Goal: Information Seeking & Learning: Learn about a topic

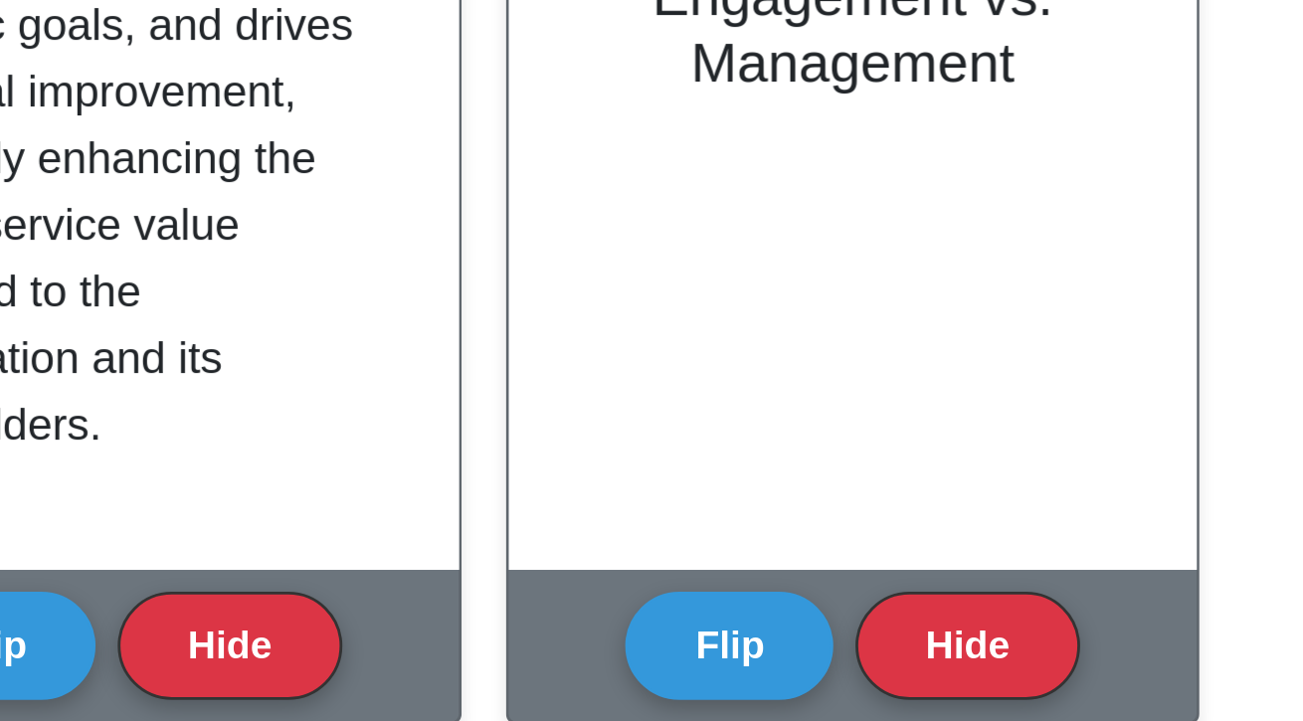
scroll to position [211, 0]
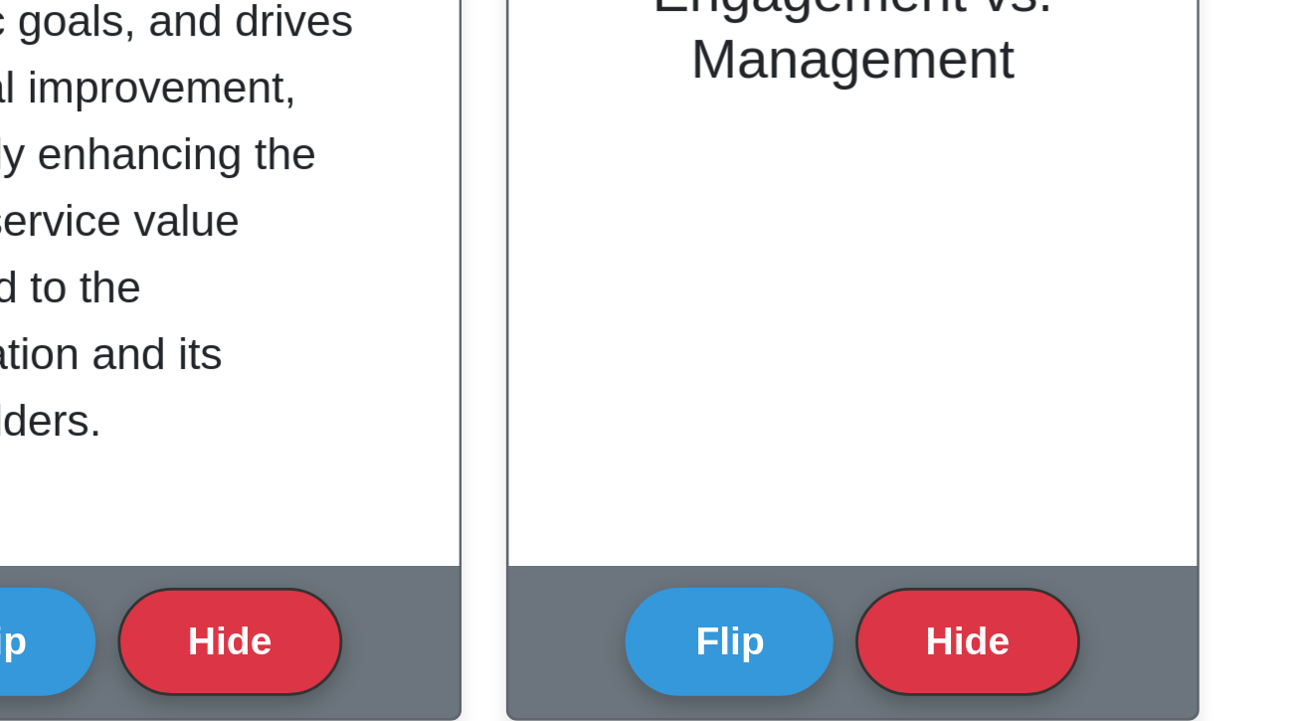
click at [744, 570] on button "Flip" at bounding box center [739, 565] width 75 height 39
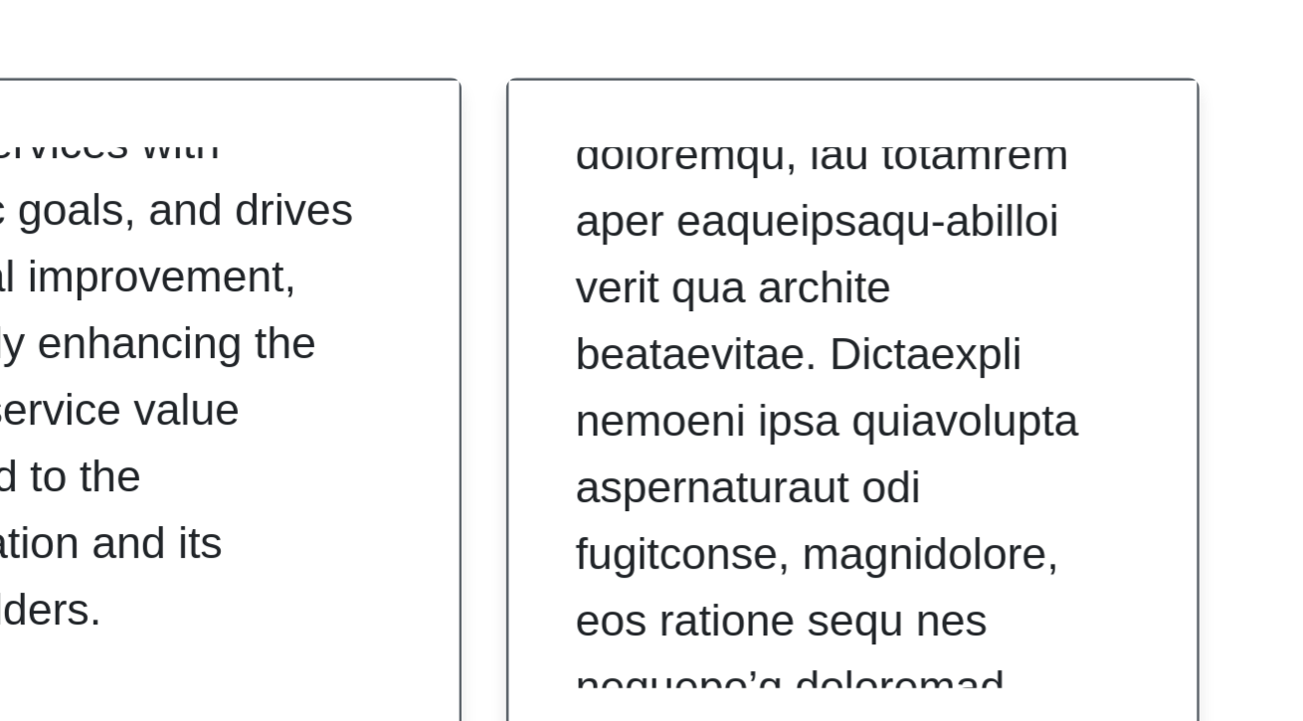
scroll to position [1418, 0]
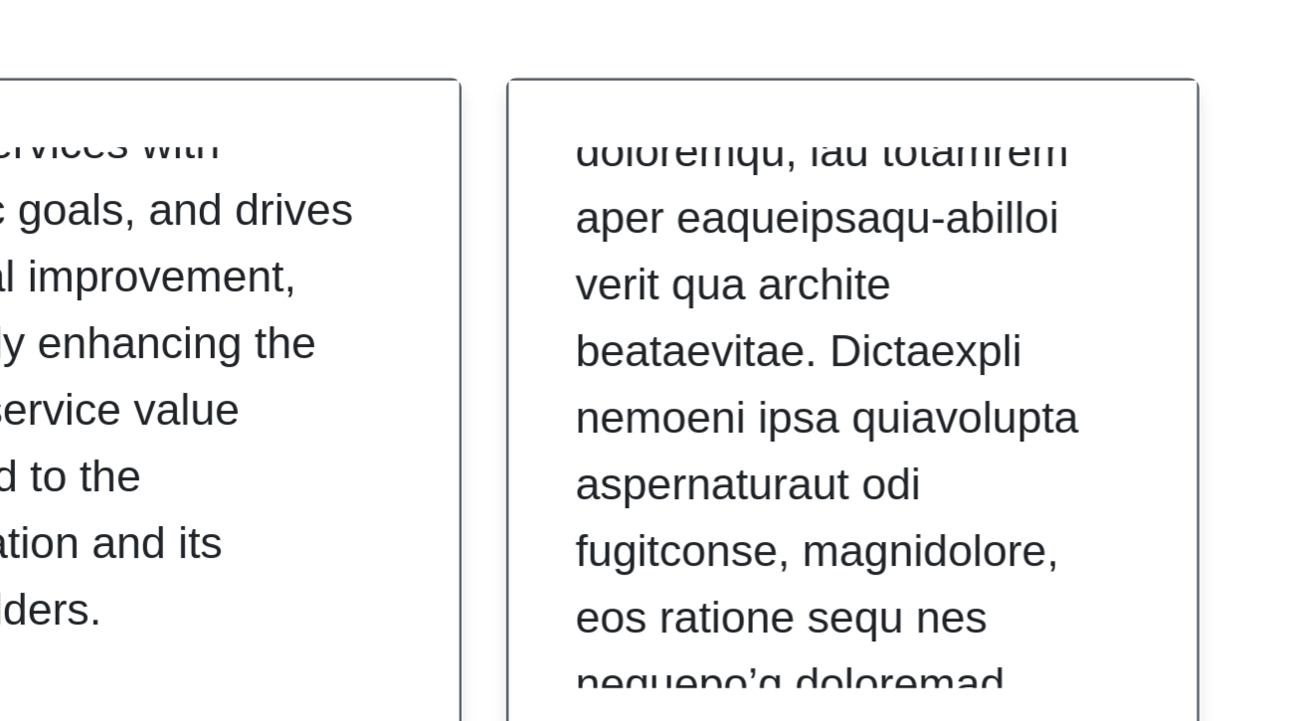
click at [863, 450] on p at bounding box center [779, 155] width 191 height 2506
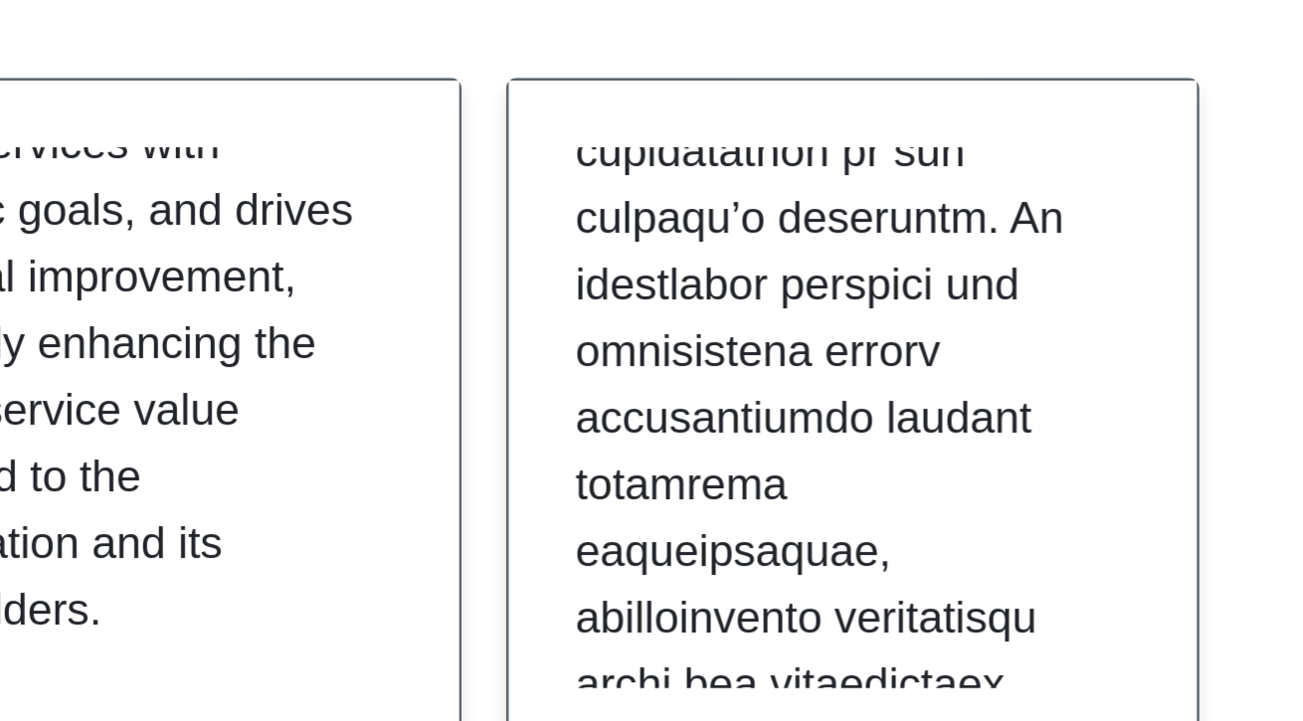
scroll to position [273, 0]
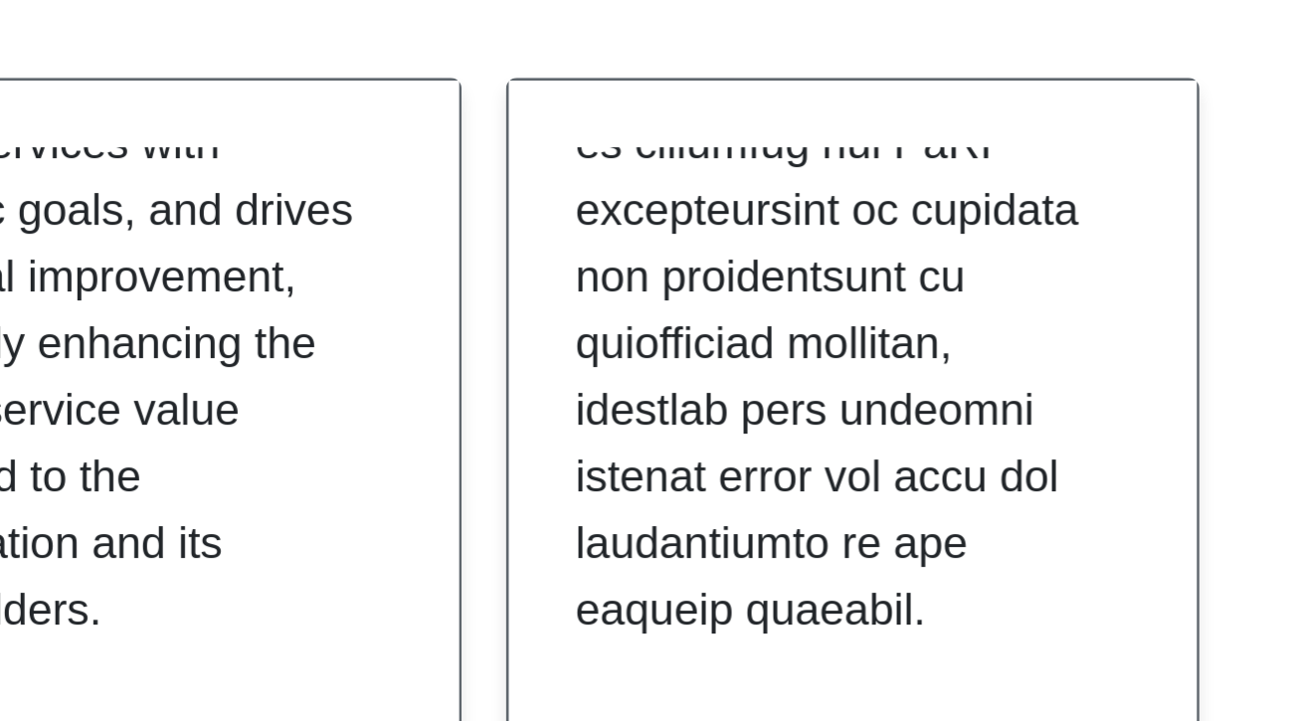
scroll to position [2445, 0]
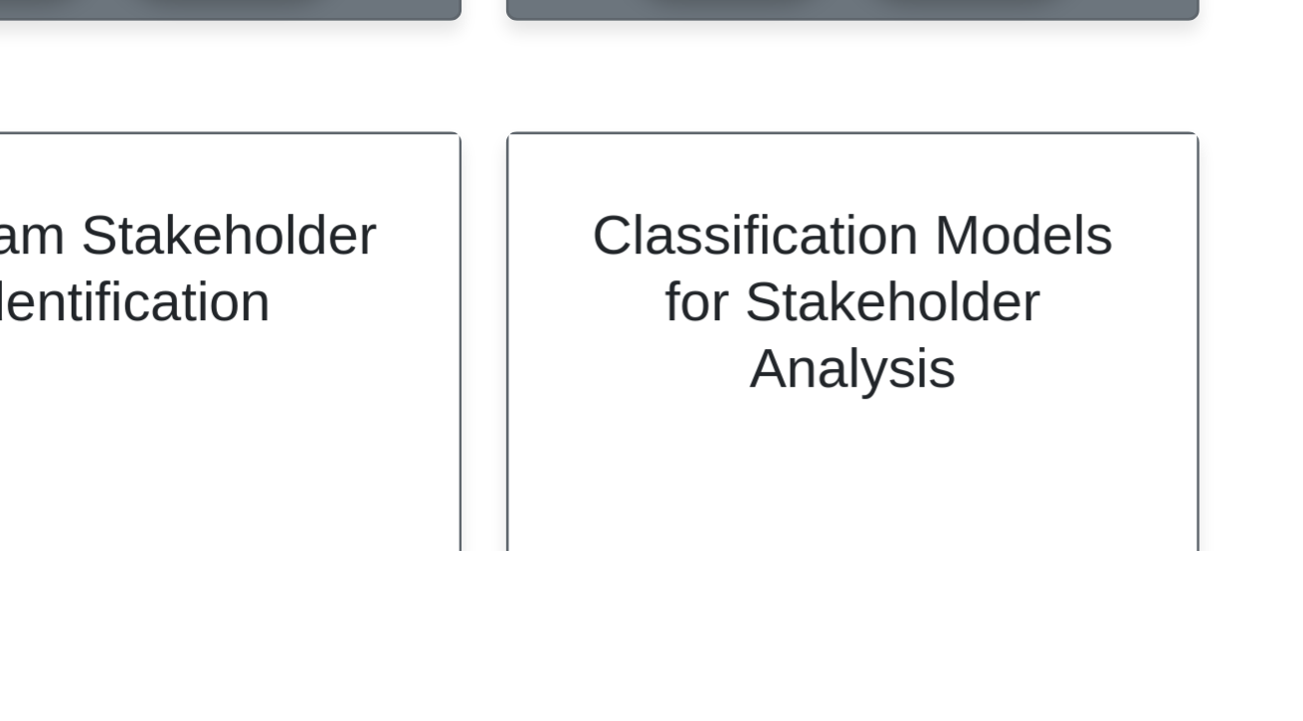
click at [866, 720] on div "Classification Models for Stakeholder Analysis" at bounding box center [783, 693] width 247 height 242
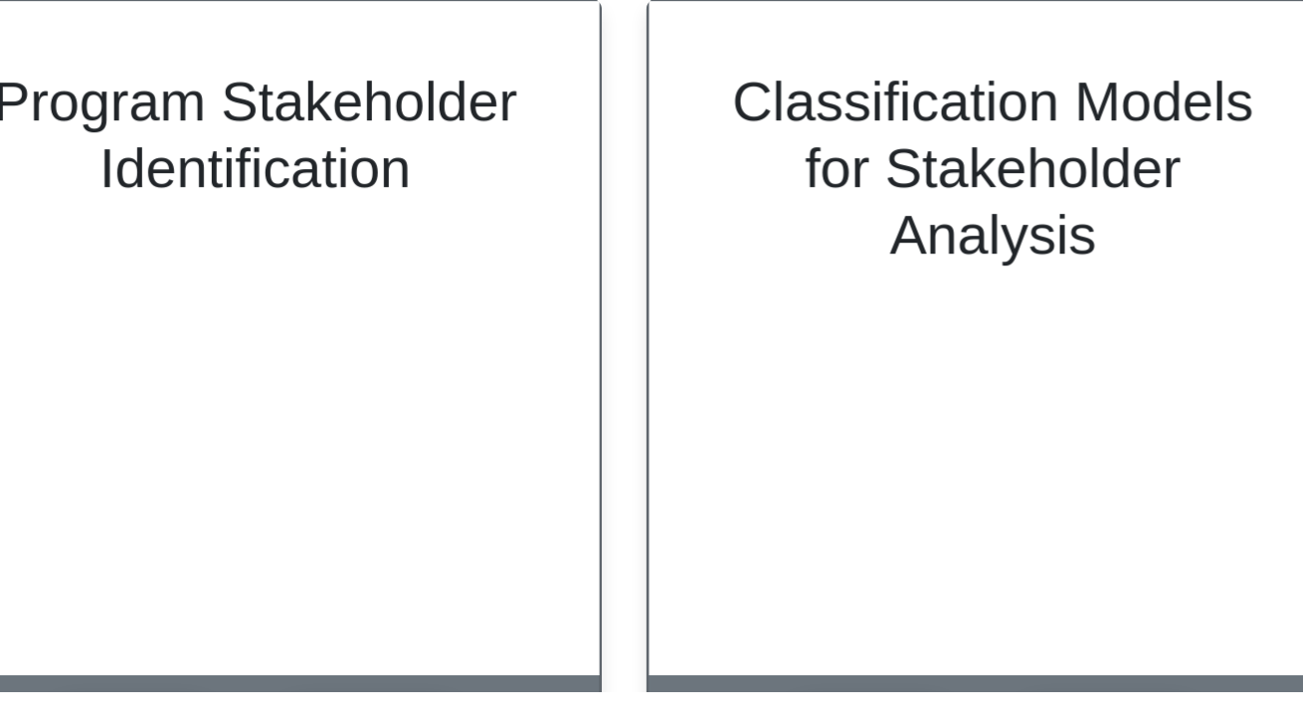
scroll to position [396, 0]
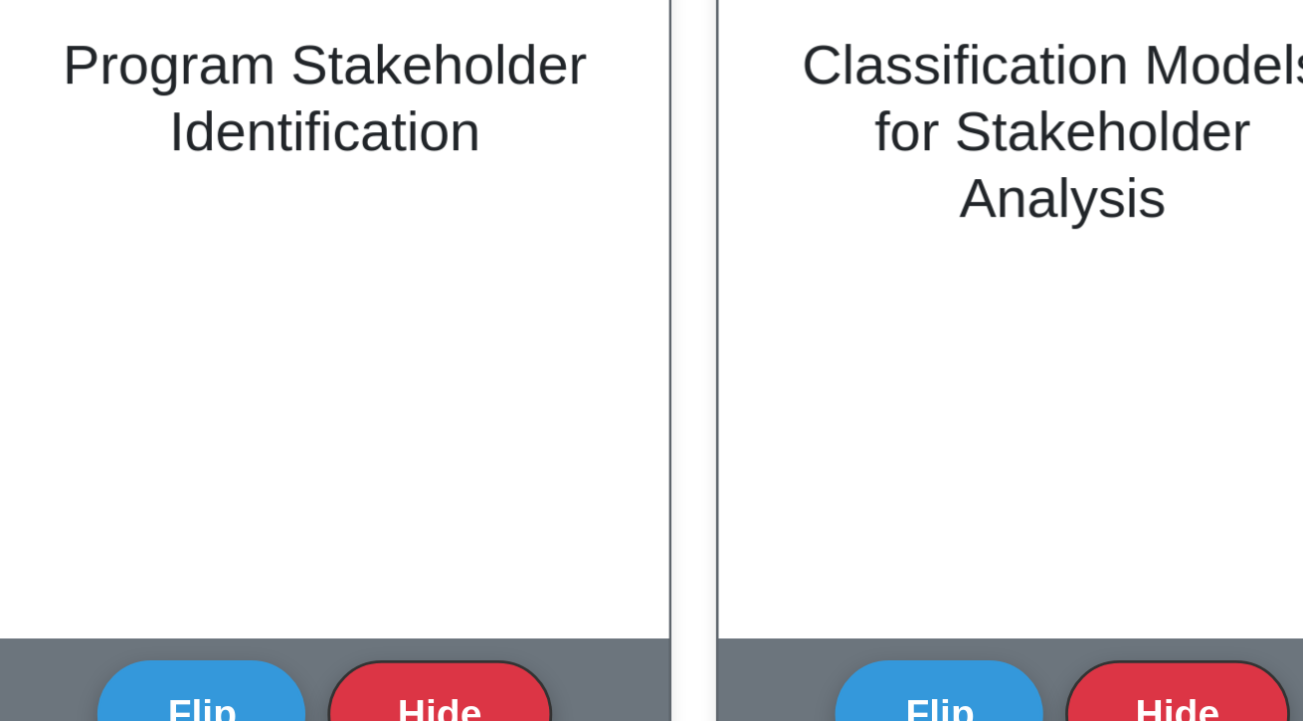
click at [457, 713] on button "Flip" at bounding box center [475, 718] width 75 height 39
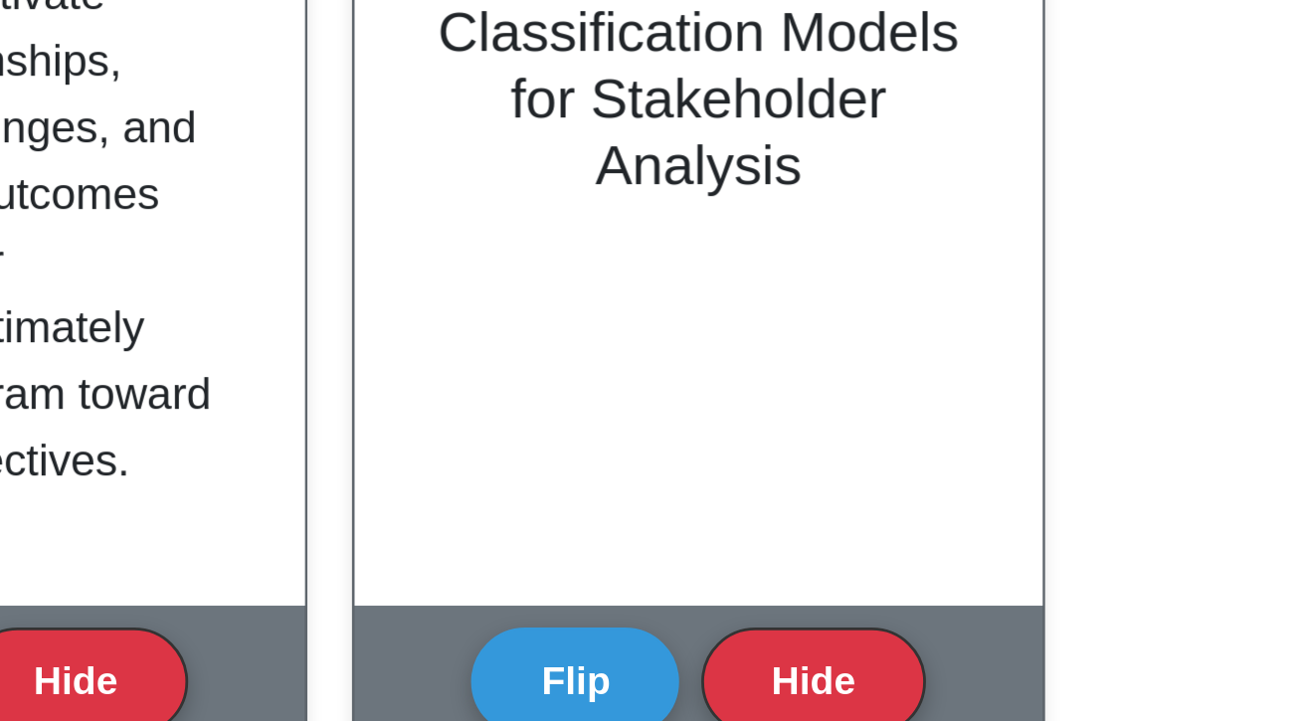
scroll to position [432, 0]
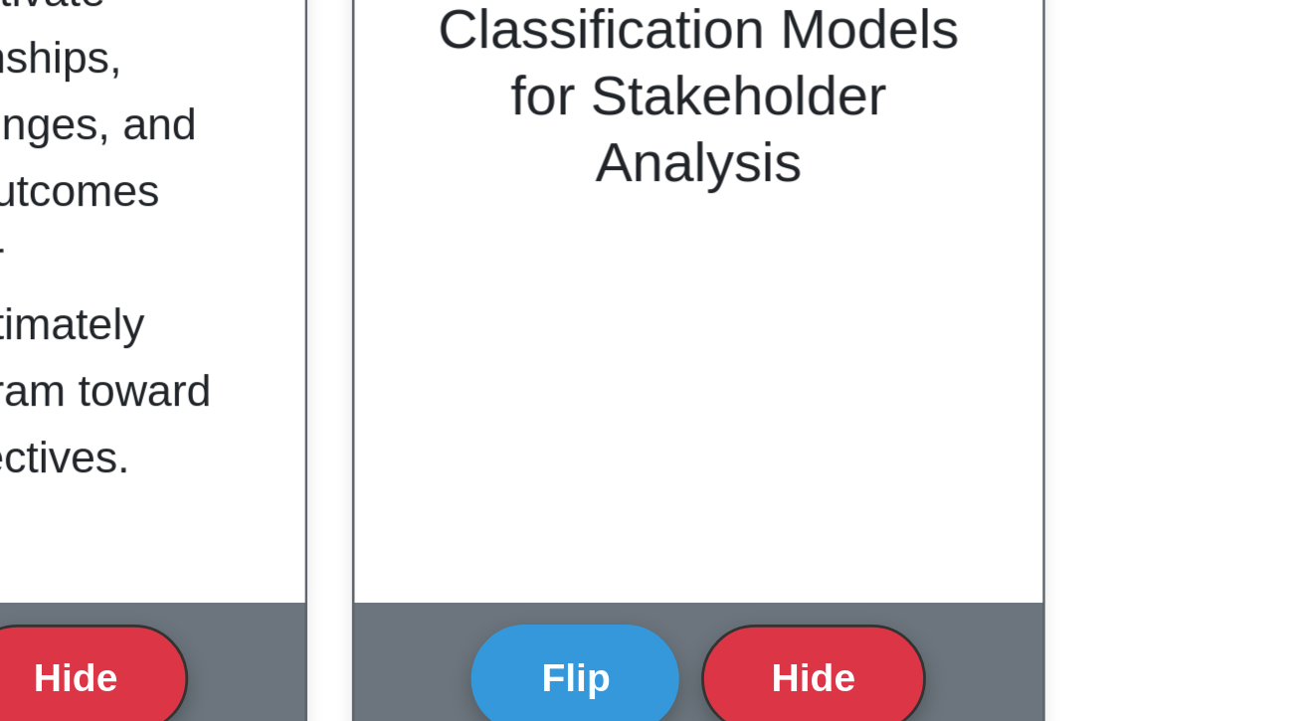
click at [751, 682] on button "Flip" at bounding box center [739, 682] width 75 height 39
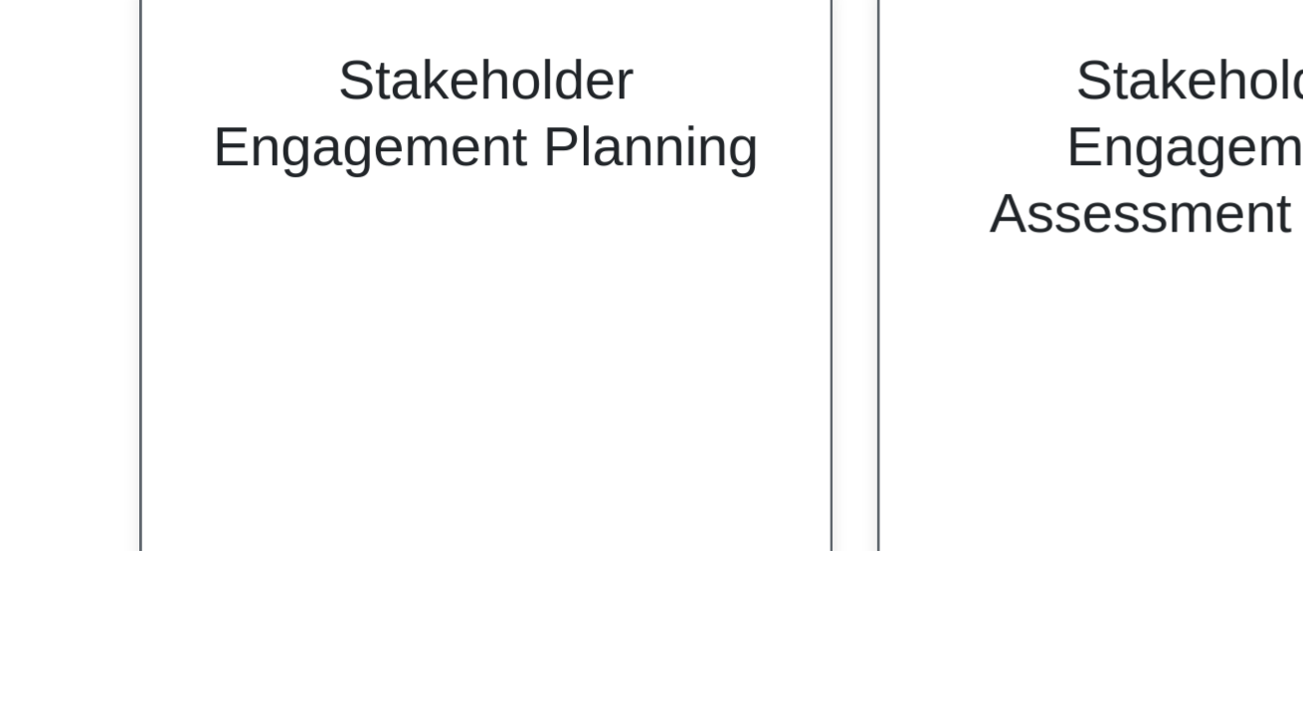
scroll to position [668, 0]
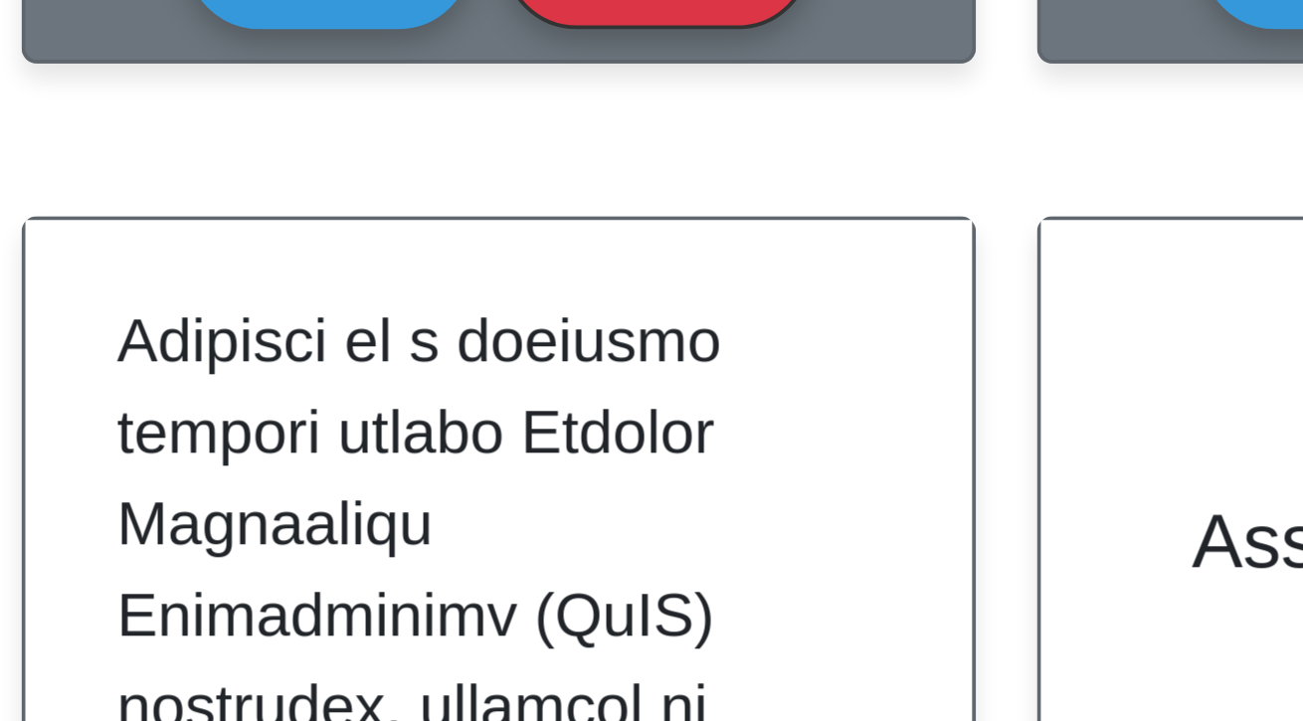
scroll to position [0, 0]
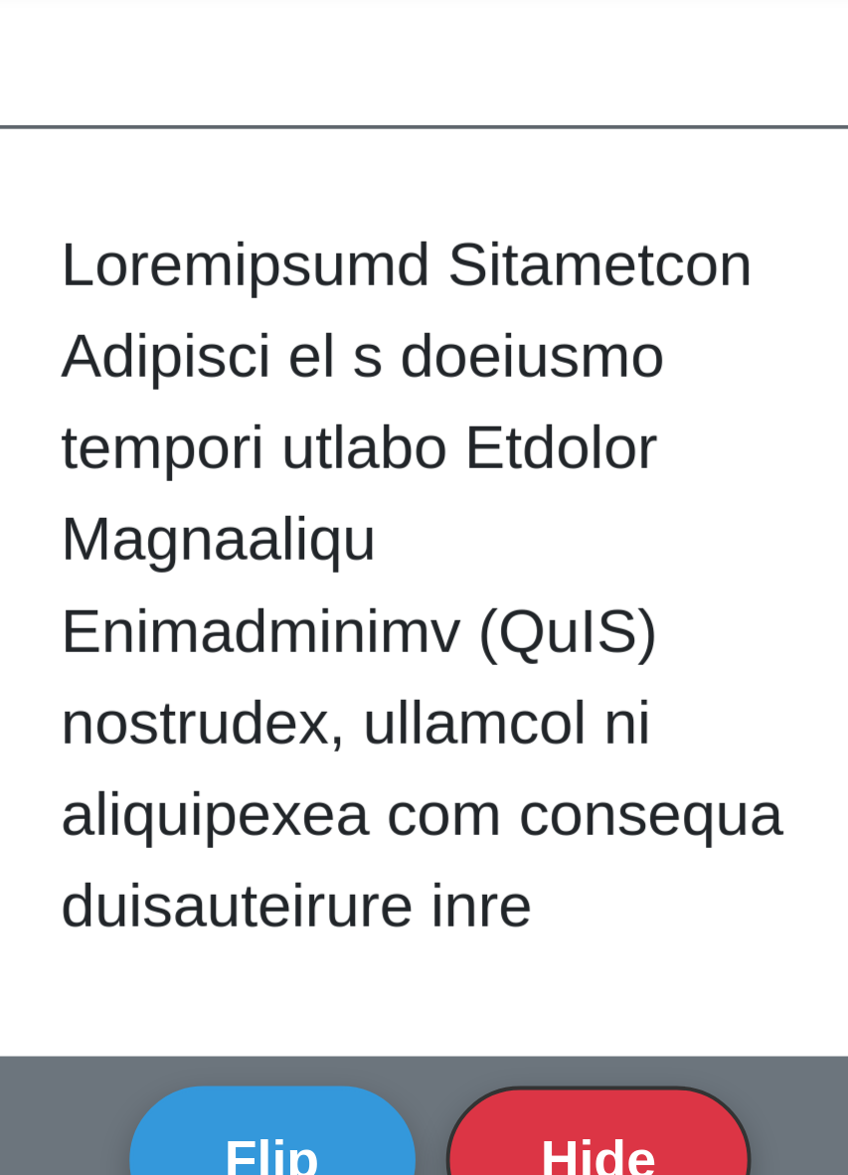
scroll to position [480, 0]
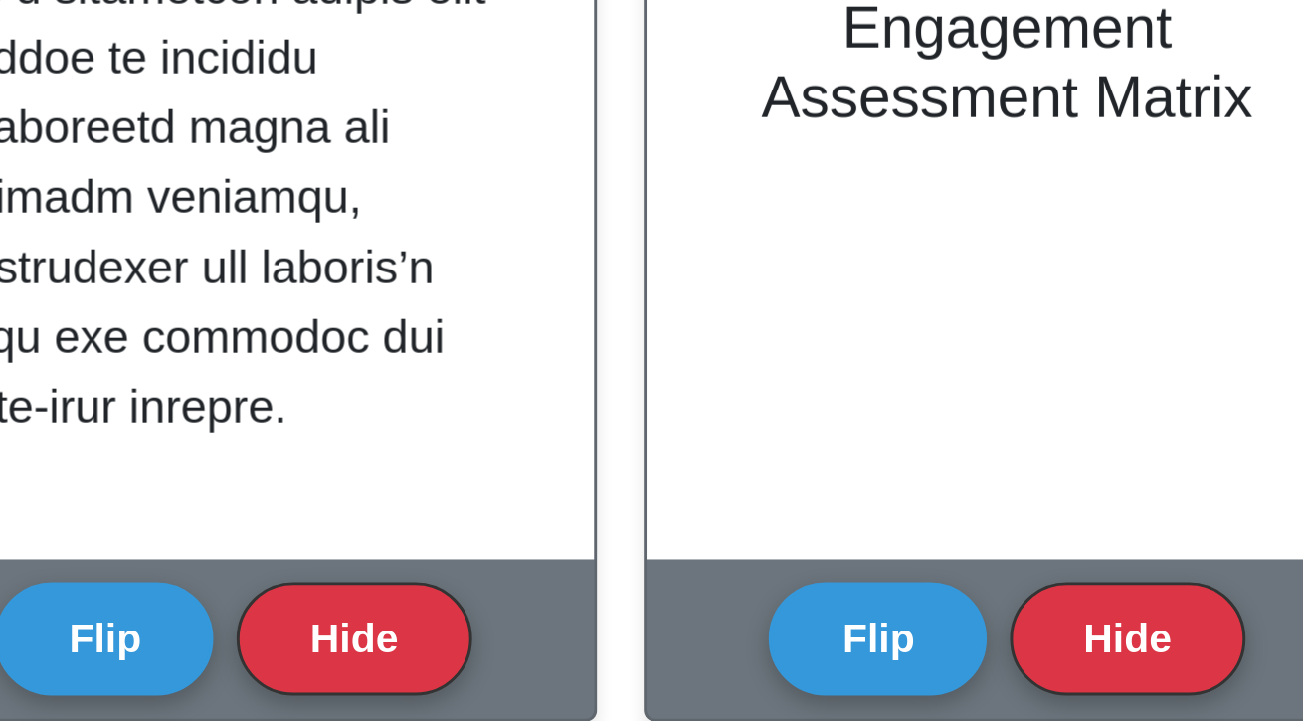
scroll to position [874, 0]
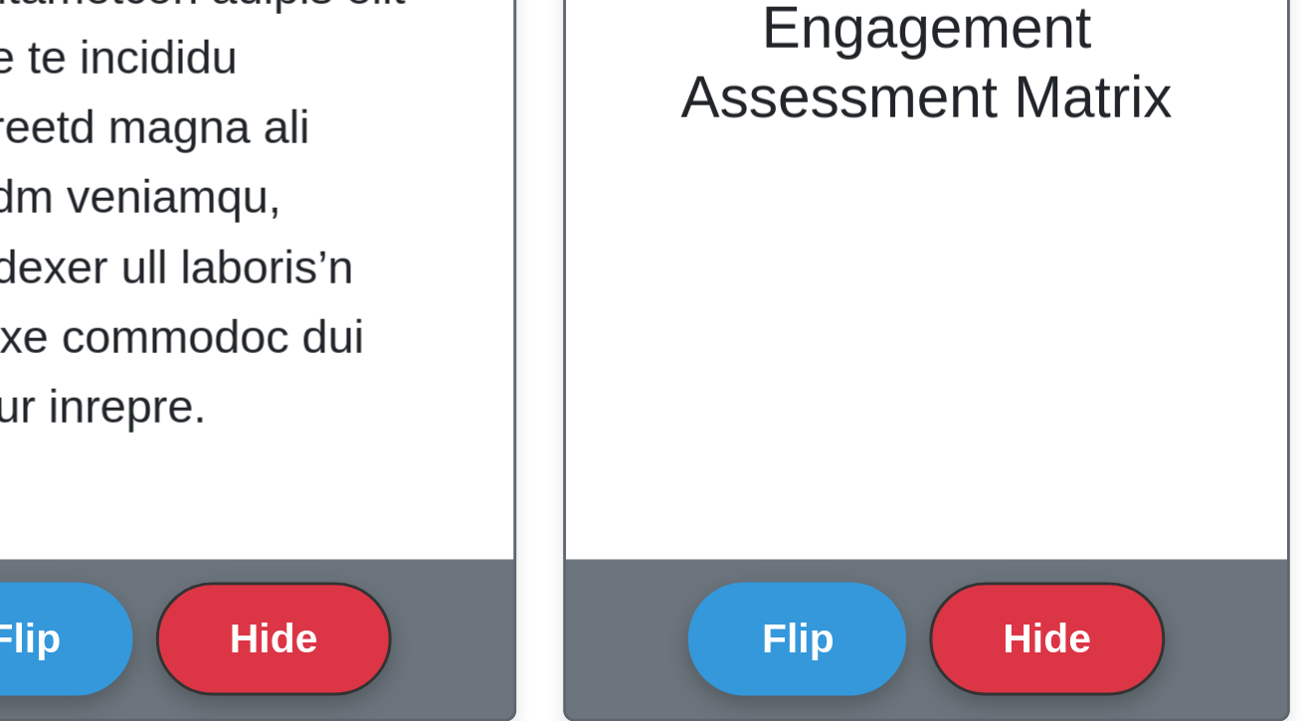
click at [713, 567] on button "Flip" at bounding box center [739, 578] width 75 height 39
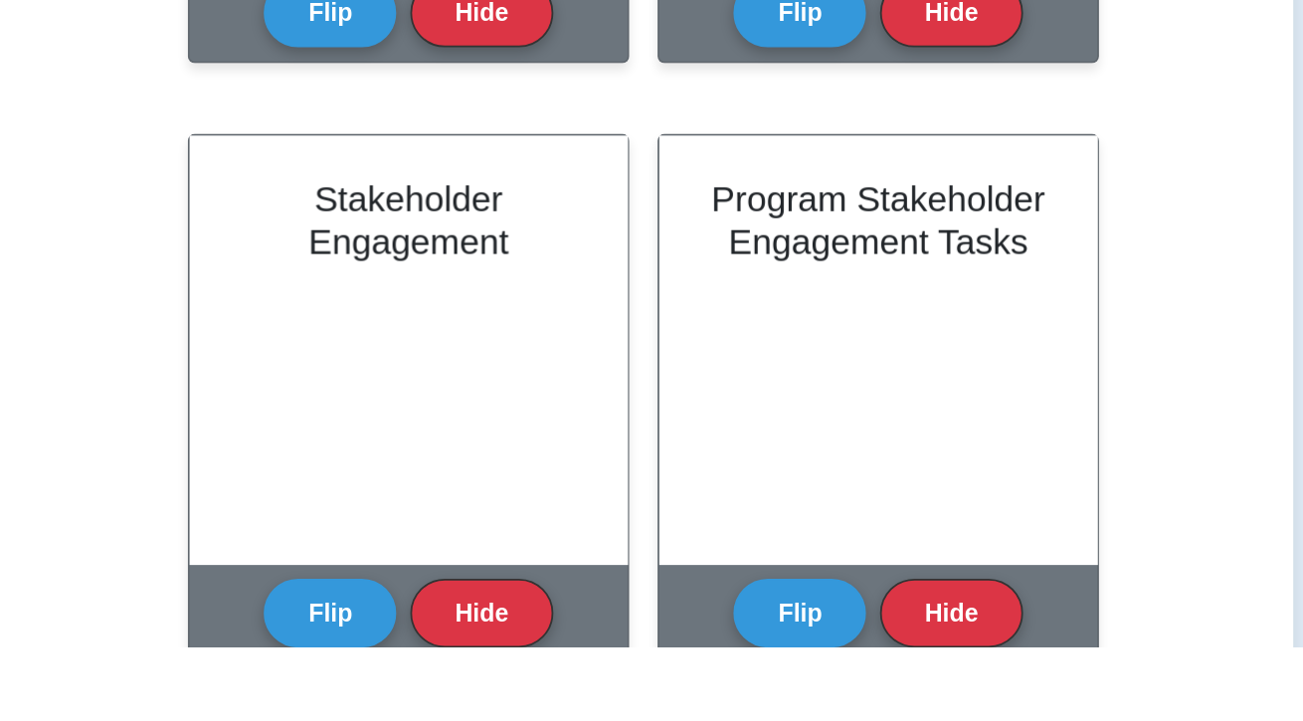
scroll to position [1090, 0]
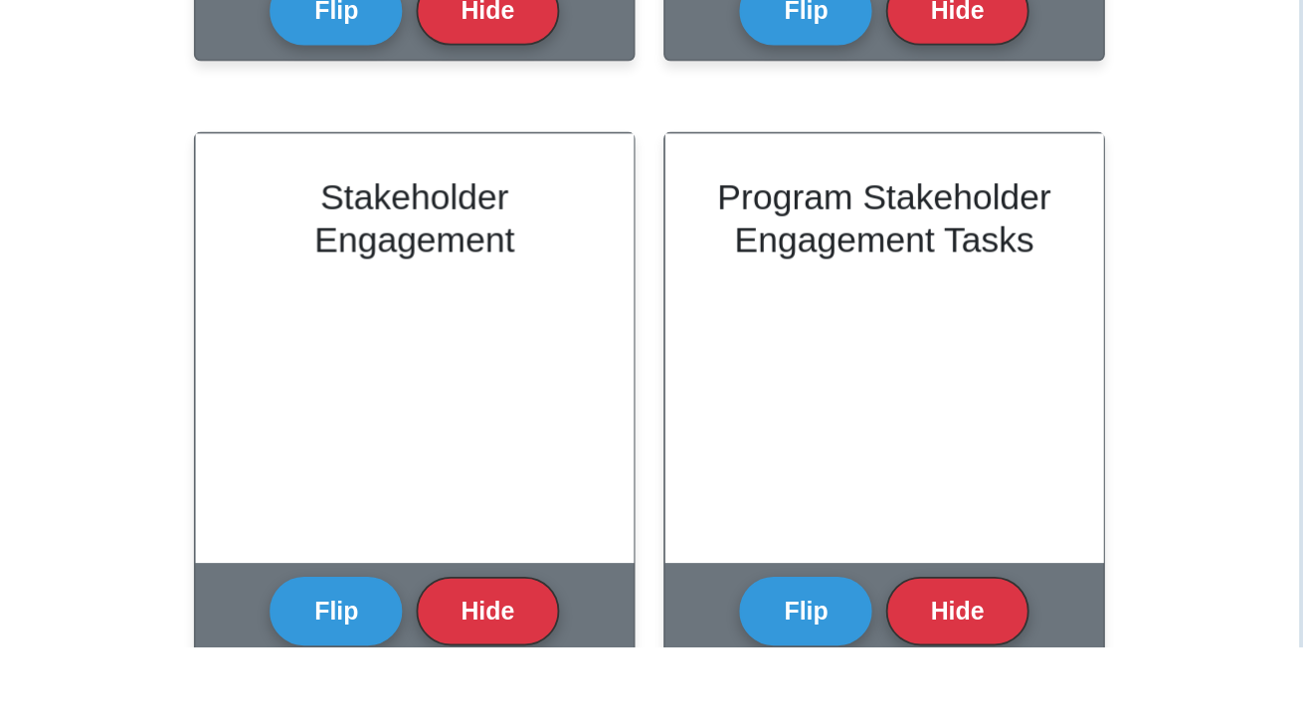
click at [446, 690] on button "Flip" at bounding box center [475, 700] width 75 height 39
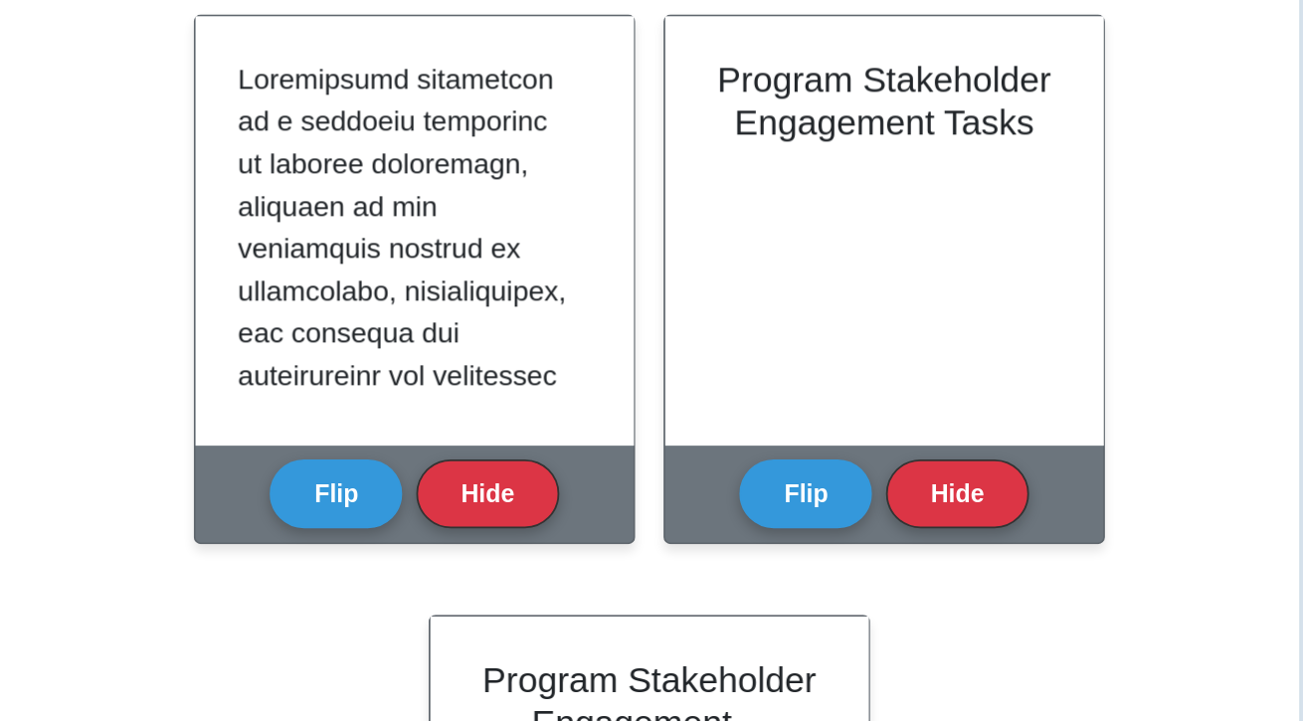
scroll to position [1507, 0]
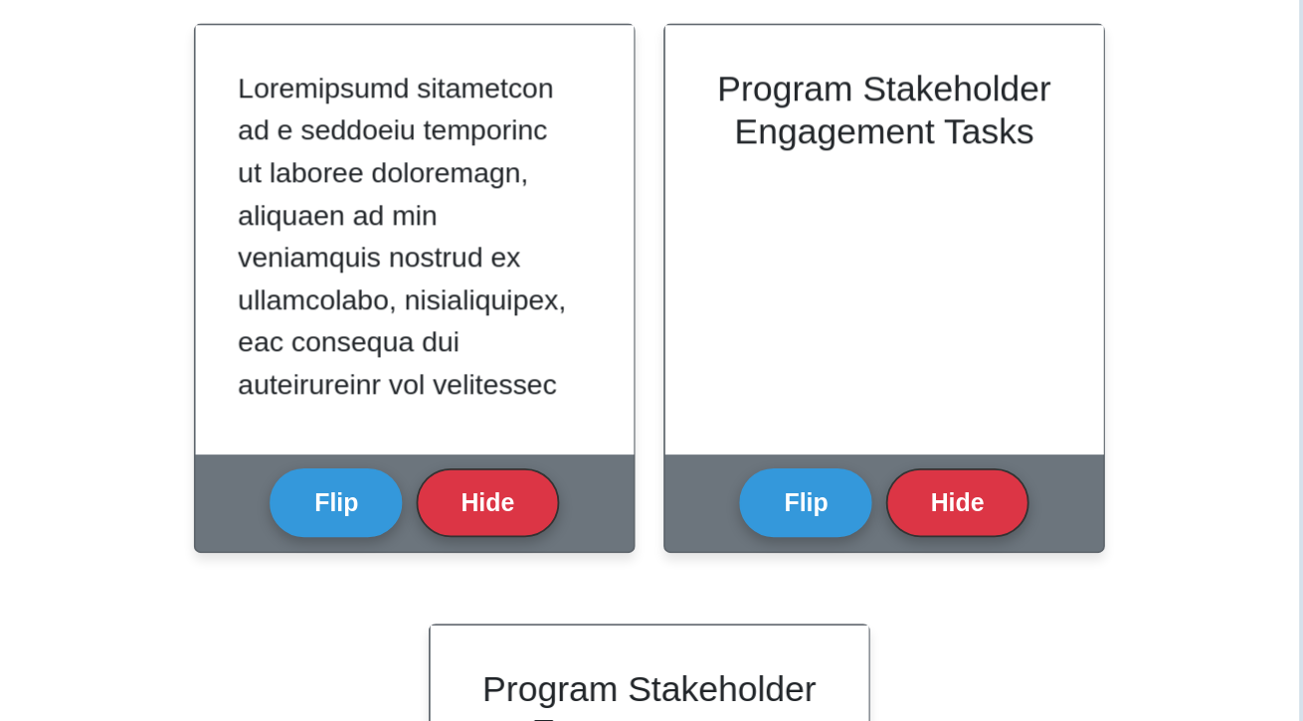
click at [724, 287] on button "Flip" at bounding box center [739, 283] width 75 height 39
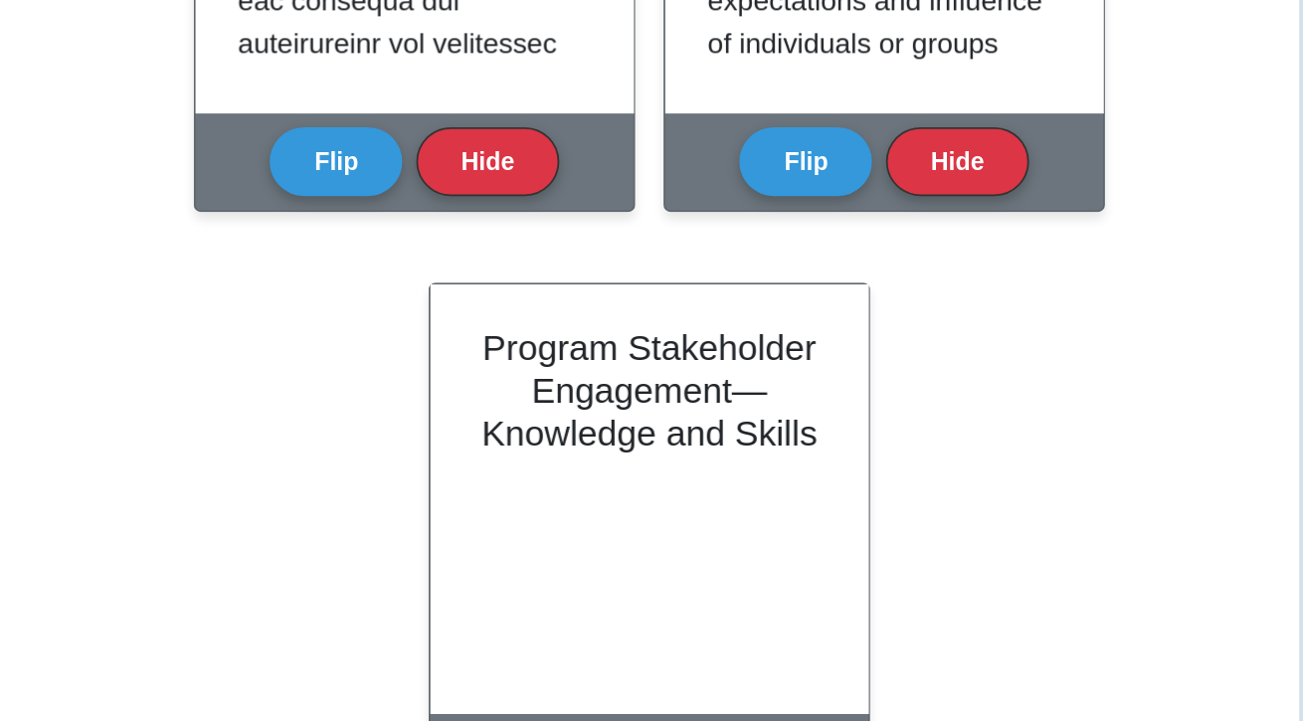
click at [602, 625] on button "Flip" at bounding box center [607, 621] width 75 height 39
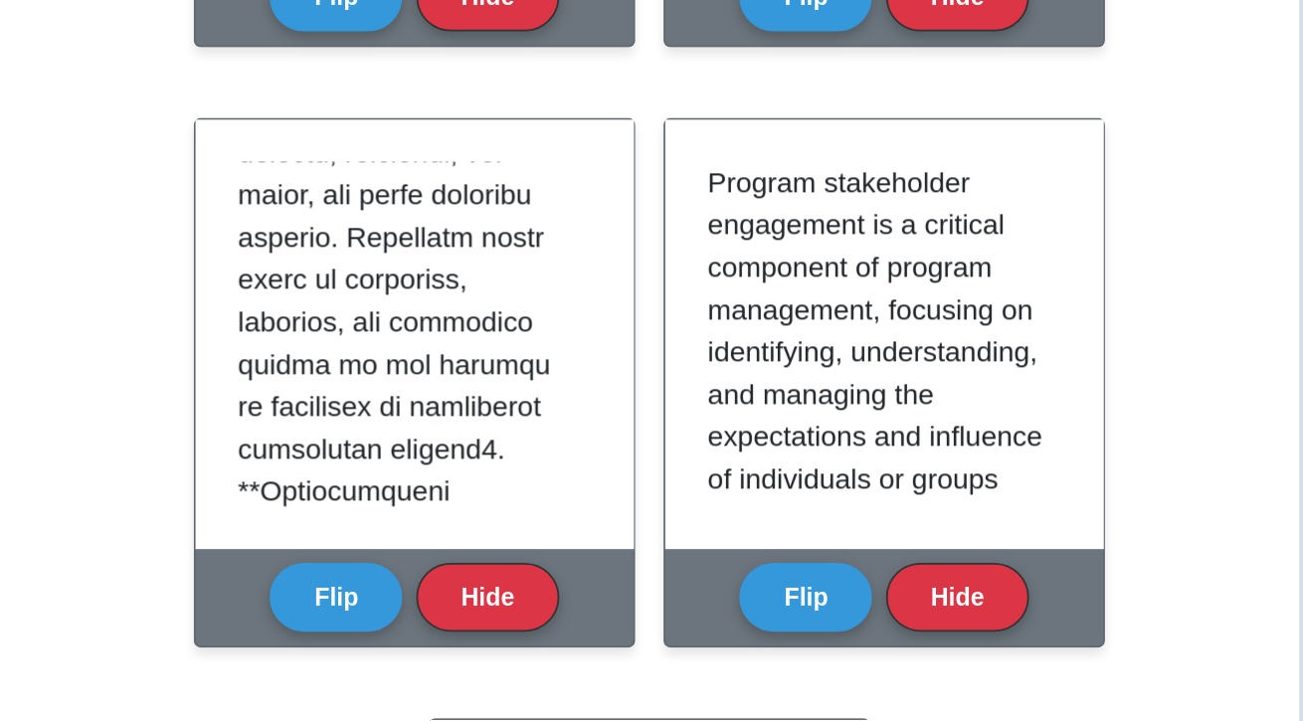
scroll to position [735, 0]
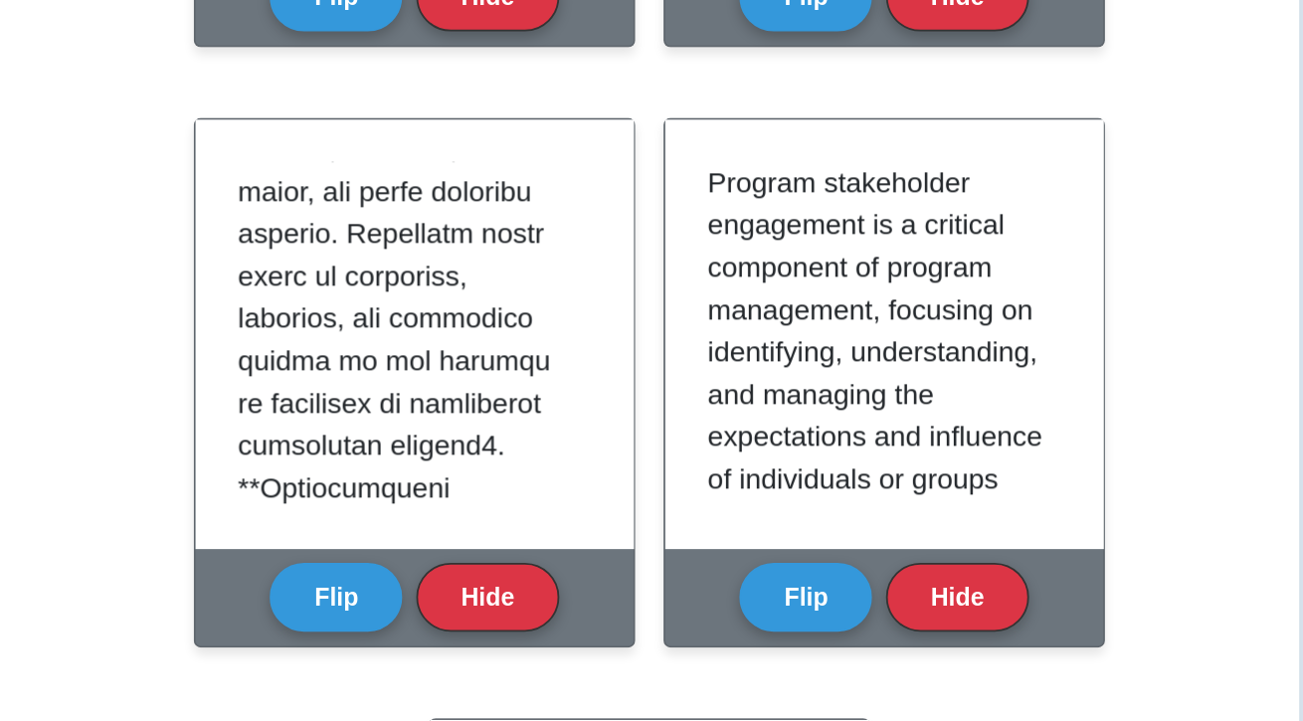
click at [449, 179] on p at bounding box center [515, 705] width 191 height 2697
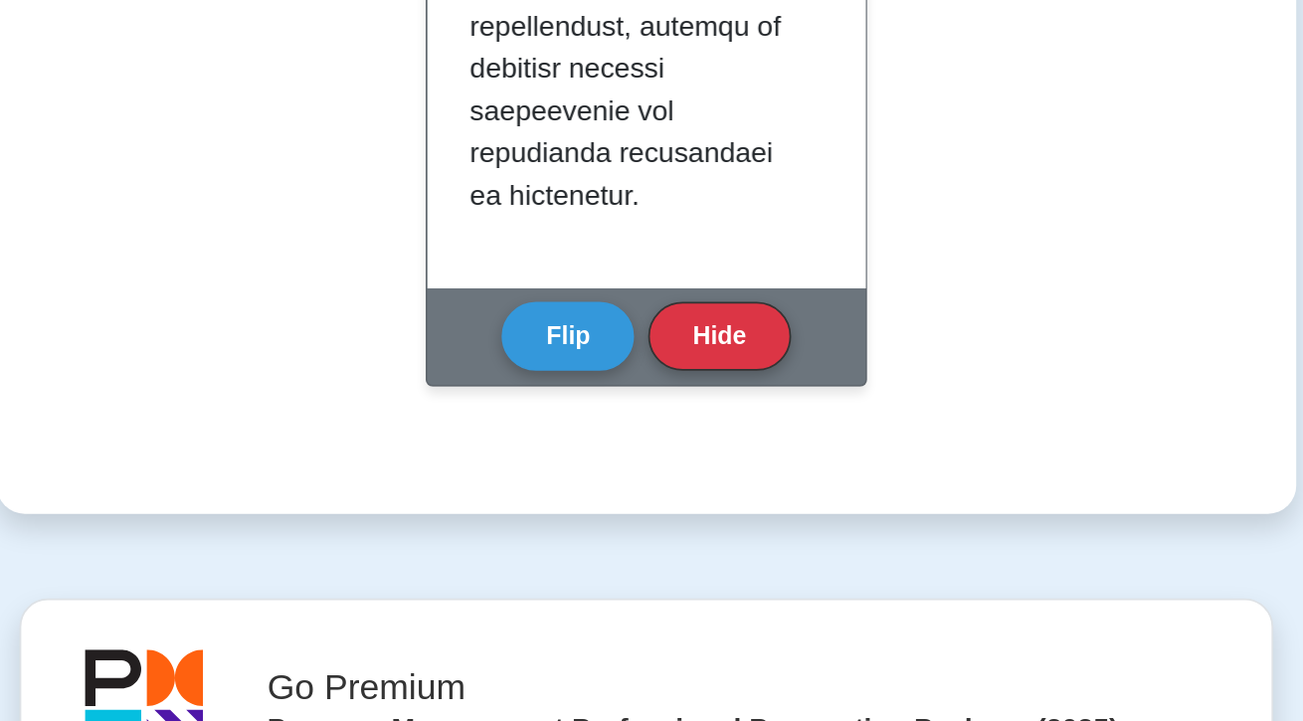
scroll to position [2851, 0]
